Goal: Check status: Check status

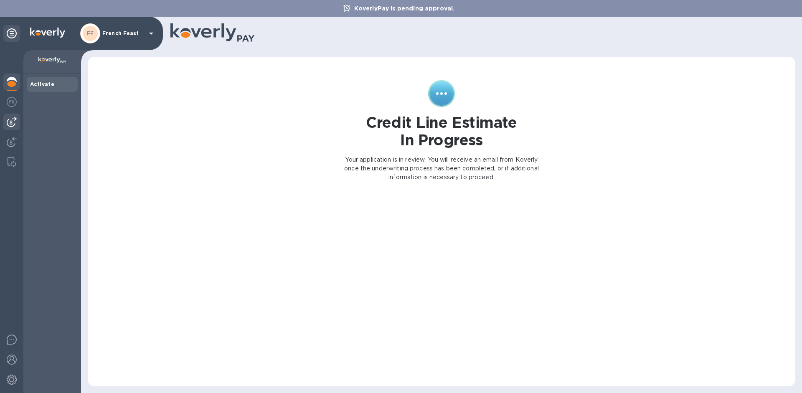
click at [7, 122] on img at bounding box center [12, 122] width 10 height 10
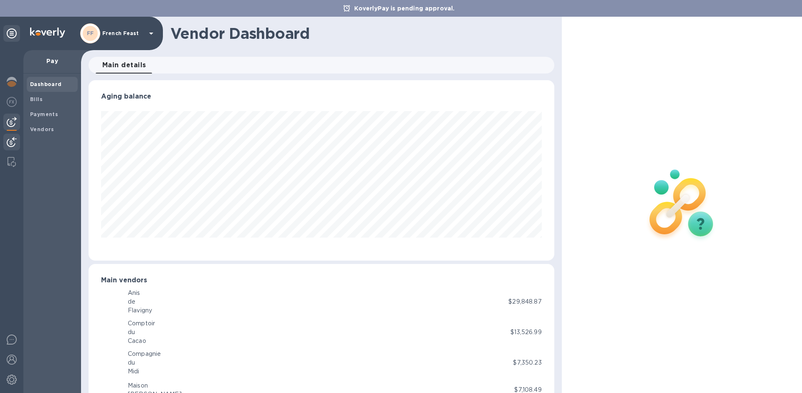
scroll to position [417653, 417371]
click at [43, 112] on b "Payments" at bounding box center [44, 114] width 28 height 6
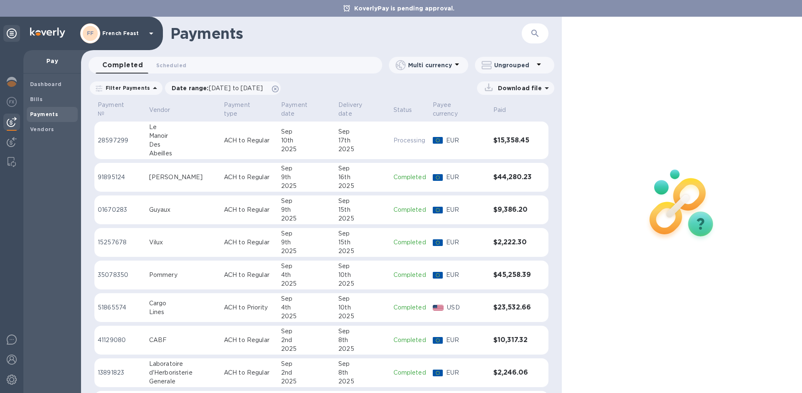
click at [117, 136] on p "28597299" at bounding box center [120, 140] width 45 height 9
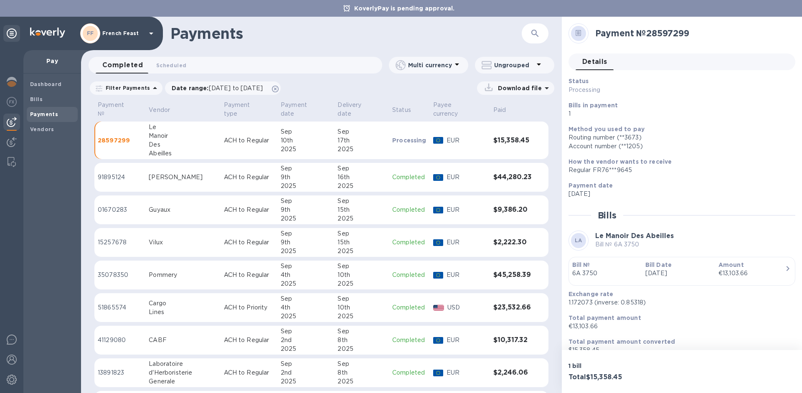
click at [114, 163] on td "91895124" at bounding box center [119, 177] width 51 height 29
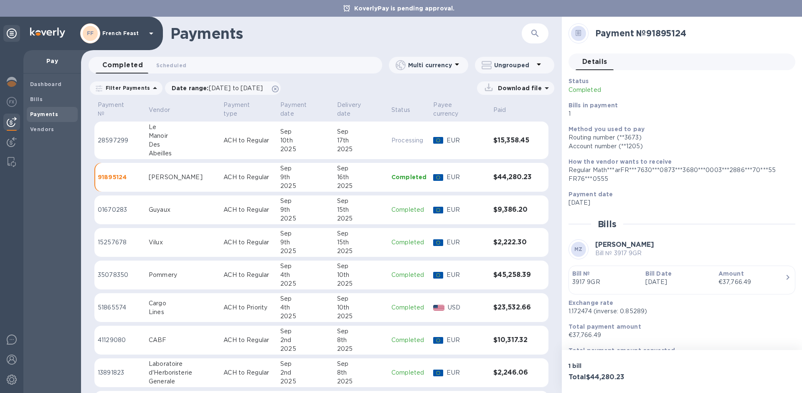
click at [111, 206] on p "01670283" at bounding box center [120, 210] width 44 height 9
